Goal: Transaction & Acquisition: Subscribe to service/newsletter

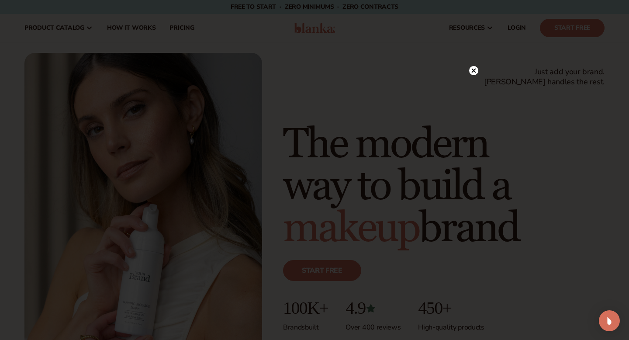
click at [475, 71] on circle at bounding box center [473, 70] width 9 height 9
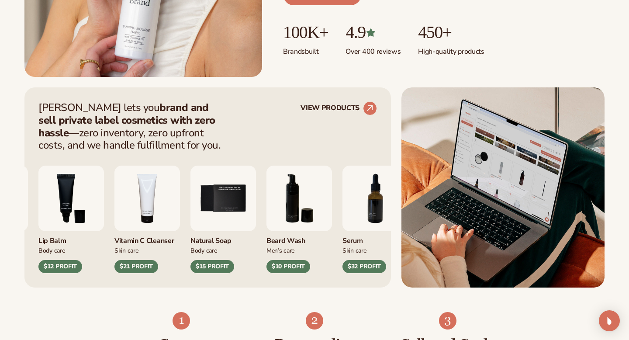
scroll to position [292, 0]
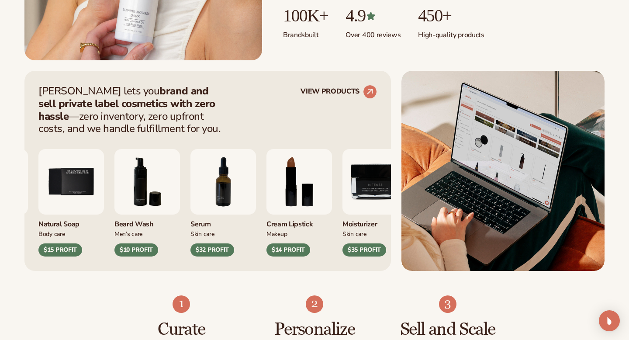
click at [316, 198] on img "8 / 9" at bounding box center [300, 182] width 66 height 66
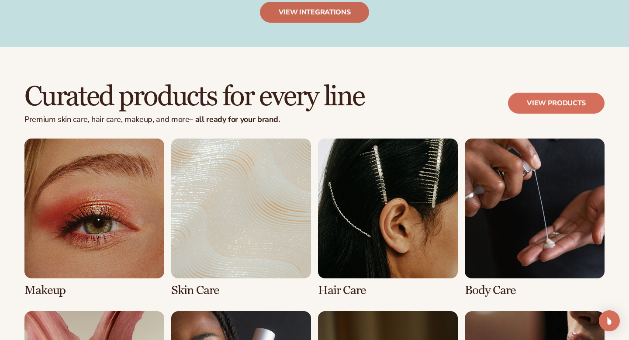
scroll to position [1568, 0]
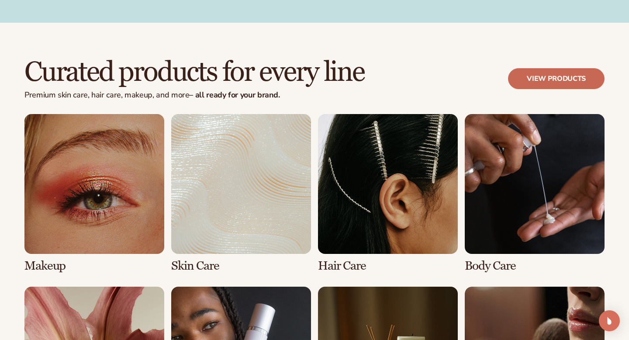
click at [566, 80] on link "View products" at bounding box center [556, 78] width 97 height 21
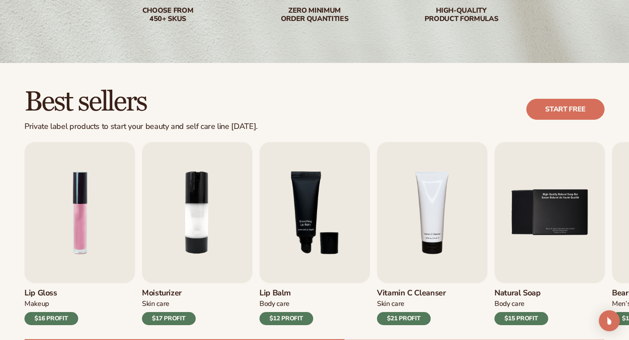
scroll to position [246, 0]
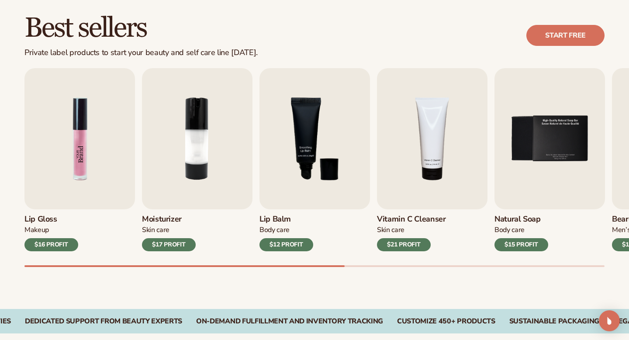
click at [75, 157] on img "1 / 9" at bounding box center [79, 138] width 111 height 141
click at [93, 175] on img "1 / 9" at bounding box center [79, 138] width 111 height 141
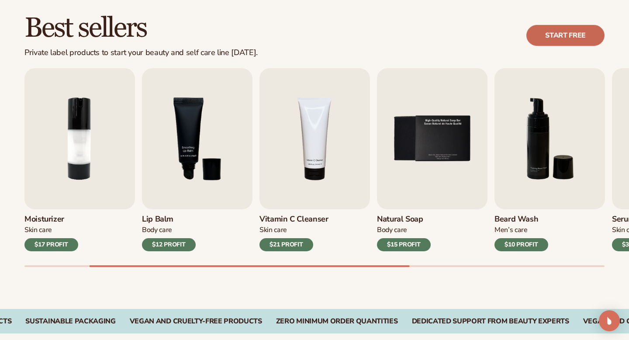
click at [569, 33] on link "Start free" at bounding box center [566, 35] width 78 height 21
